Goal: Information Seeking & Learning: Check status

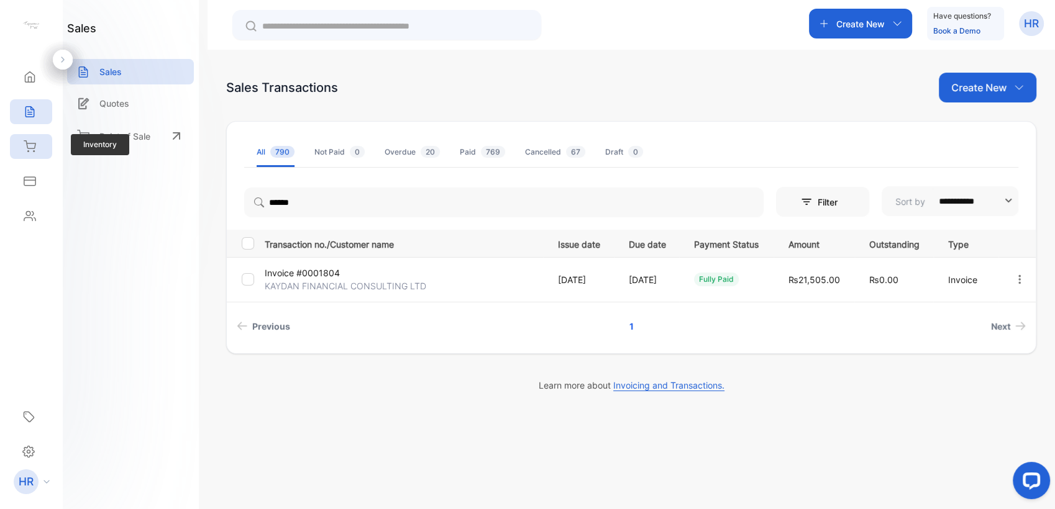
click at [46, 153] on div "Inventory" at bounding box center [31, 146] width 42 height 25
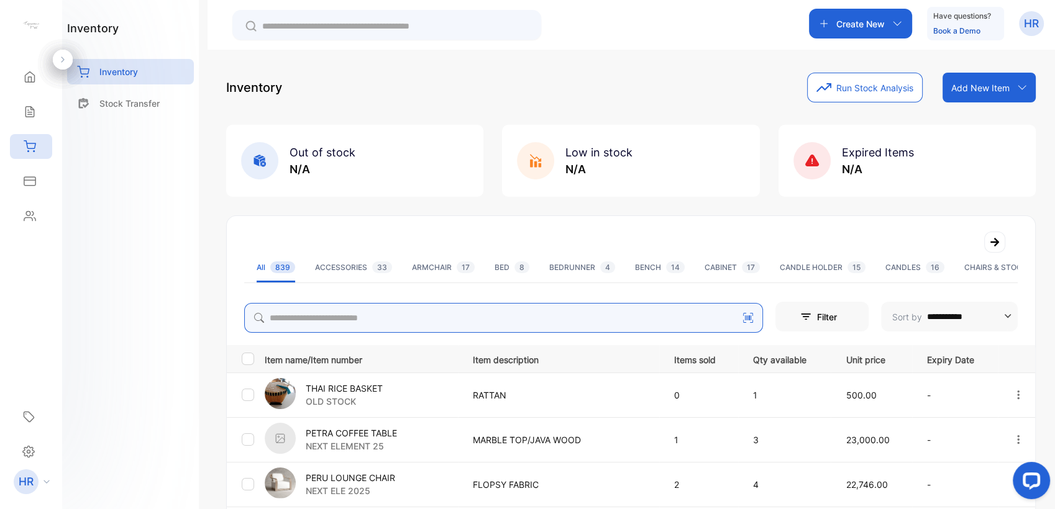
click at [363, 319] on input "search" at bounding box center [503, 318] width 519 height 30
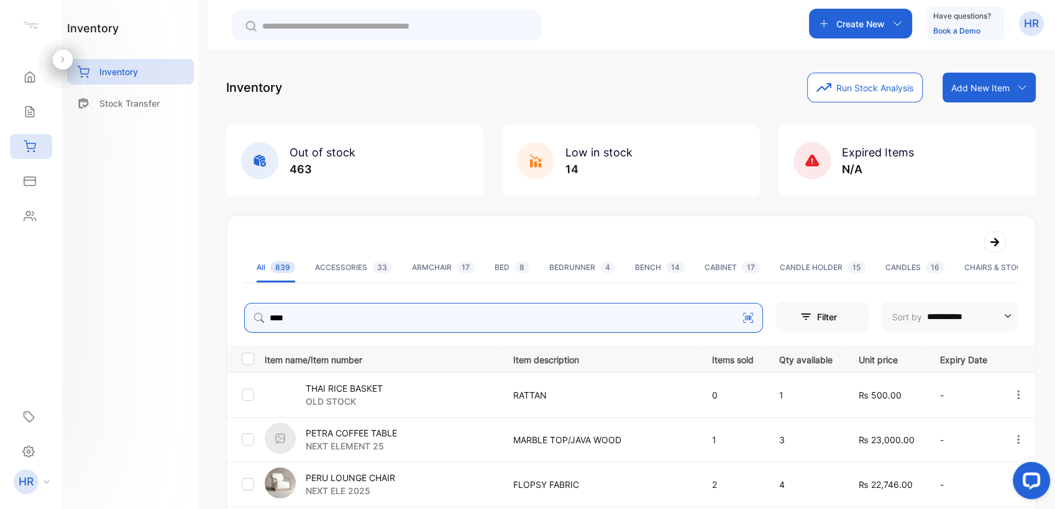
type input "****"
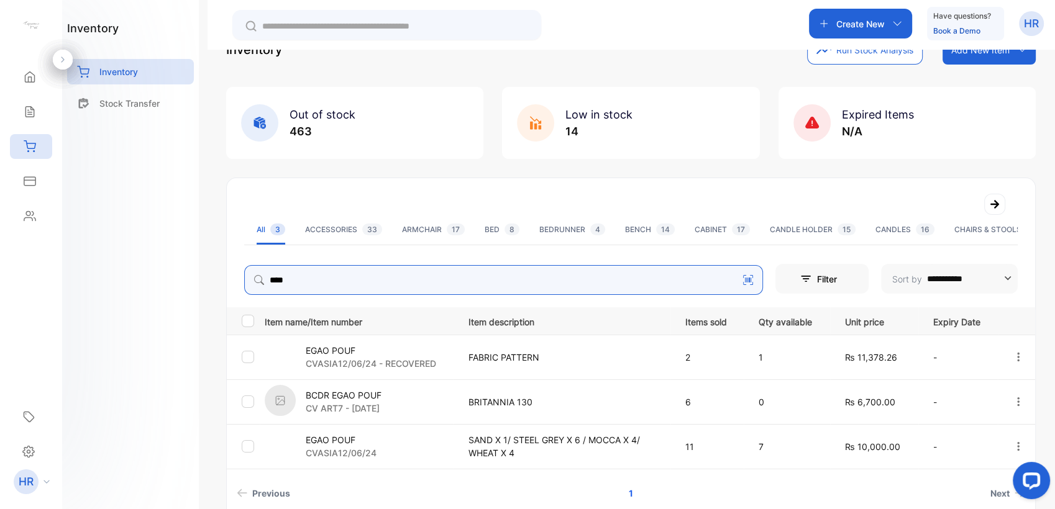
scroll to position [69, 0]
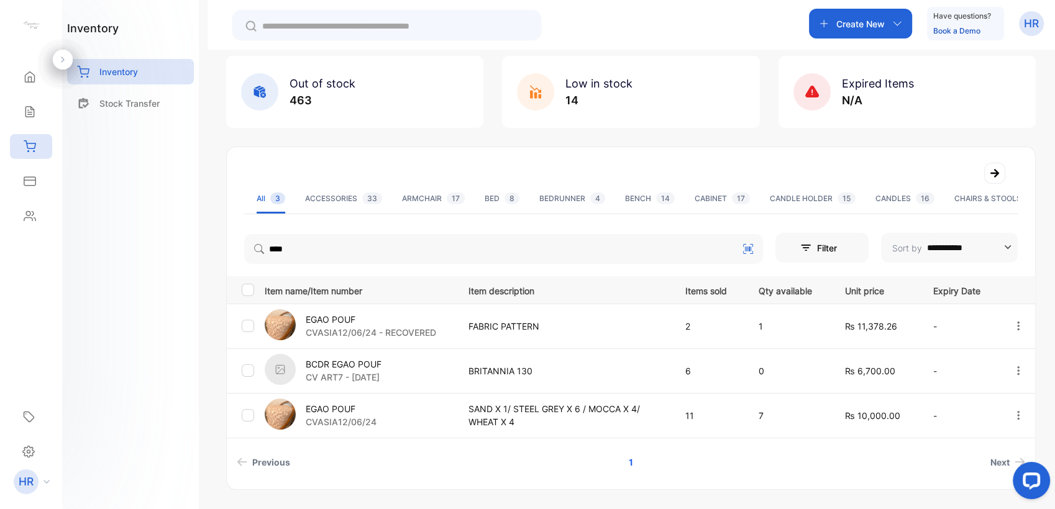
click at [515, 404] on p "SAND X 1/ STEEL GREY X 6 / MOCCA X 4/ WHEAT X 4" at bounding box center [564, 416] width 192 height 26
click at [329, 406] on p "EGAO POUF" at bounding box center [341, 409] width 71 height 13
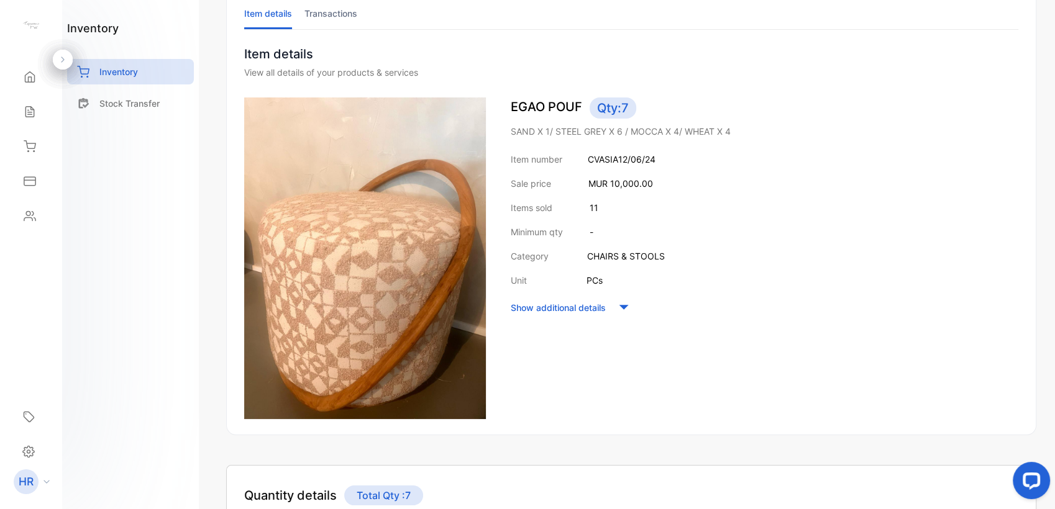
scroll to position [367, 0]
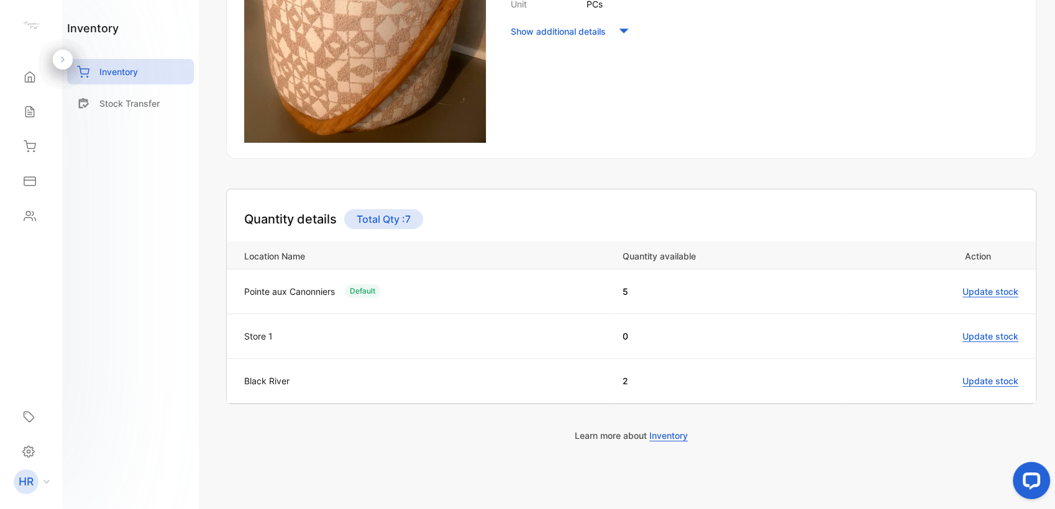
click at [317, 341] on td "Store 1" at bounding box center [418, 336] width 383 height 45
